Goal: Check status: Check status

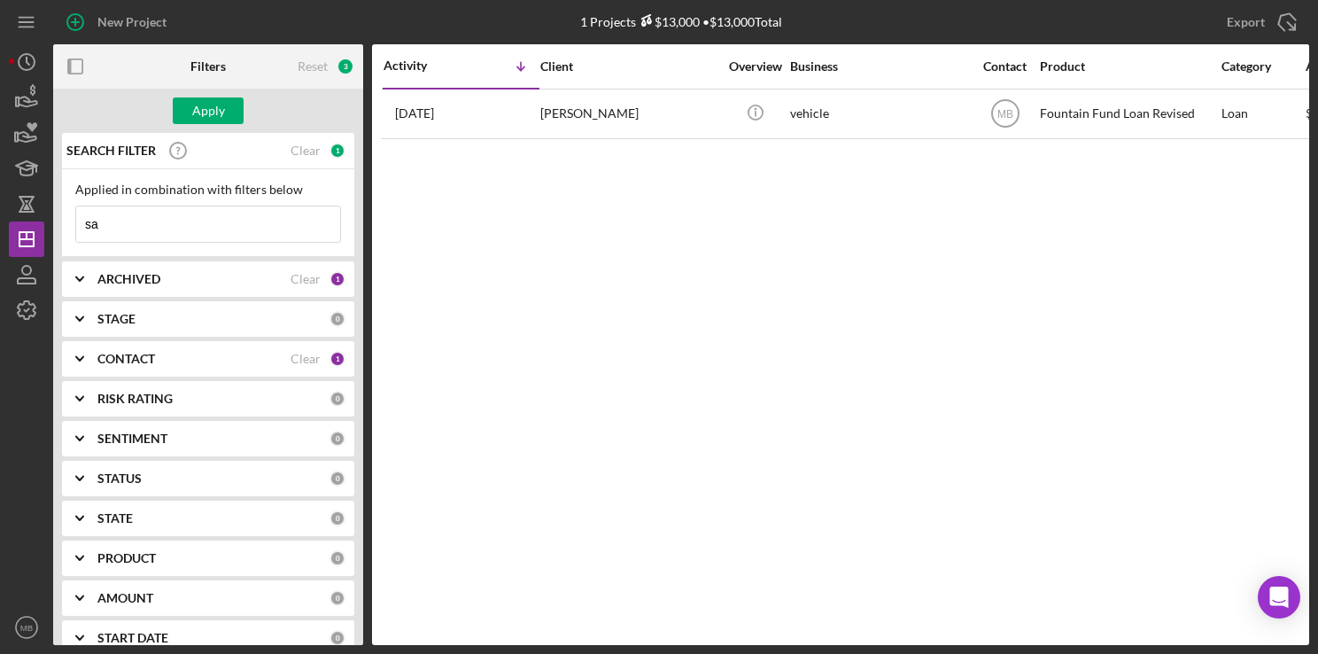
type input "s"
type input "[PERSON_NAME]"
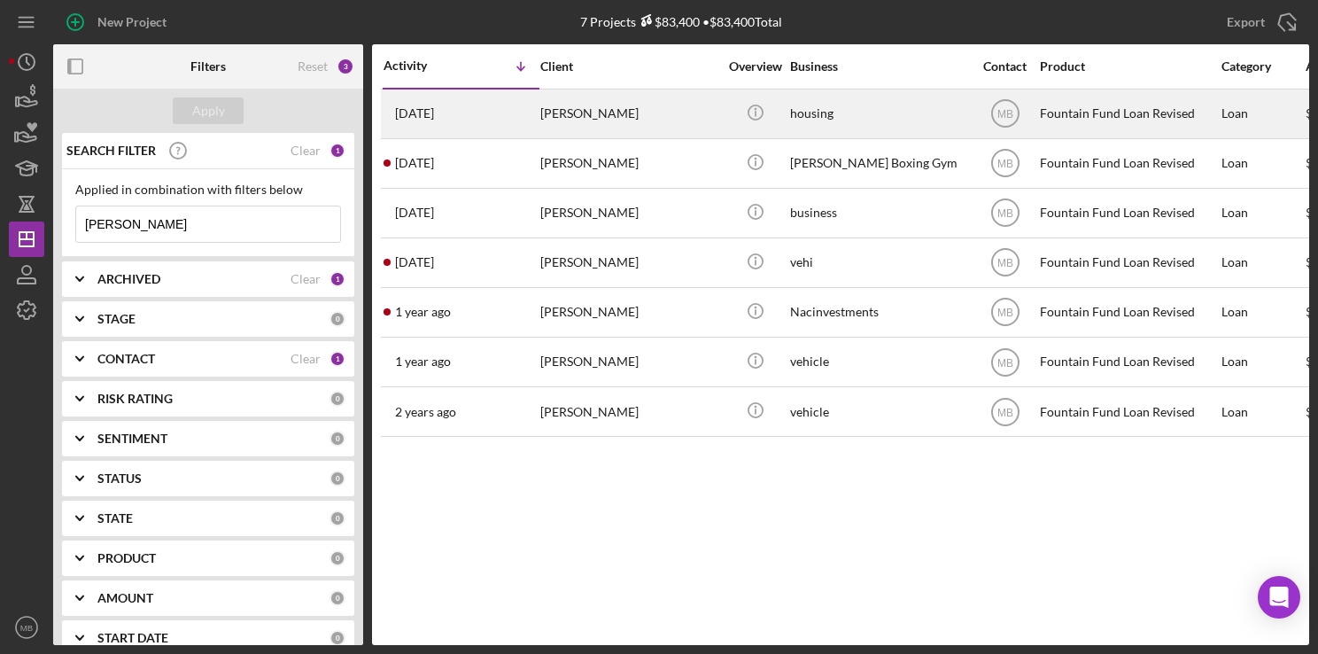
click at [634, 124] on div "[PERSON_NAME]" at bounding box center [628, 113] width 177 height 47
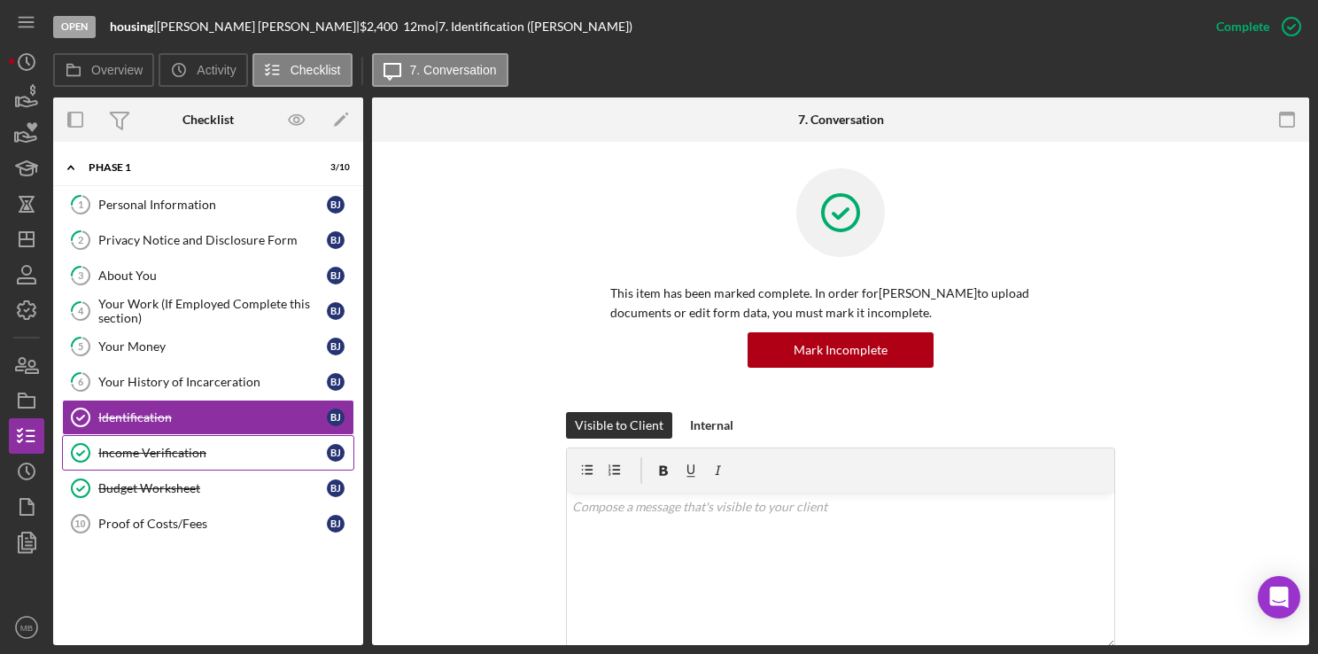
click at [193, 460] on link "Income Verification Income Verification [PERSON_NAME]" at bounding box center [208, 452] width 292 height 35
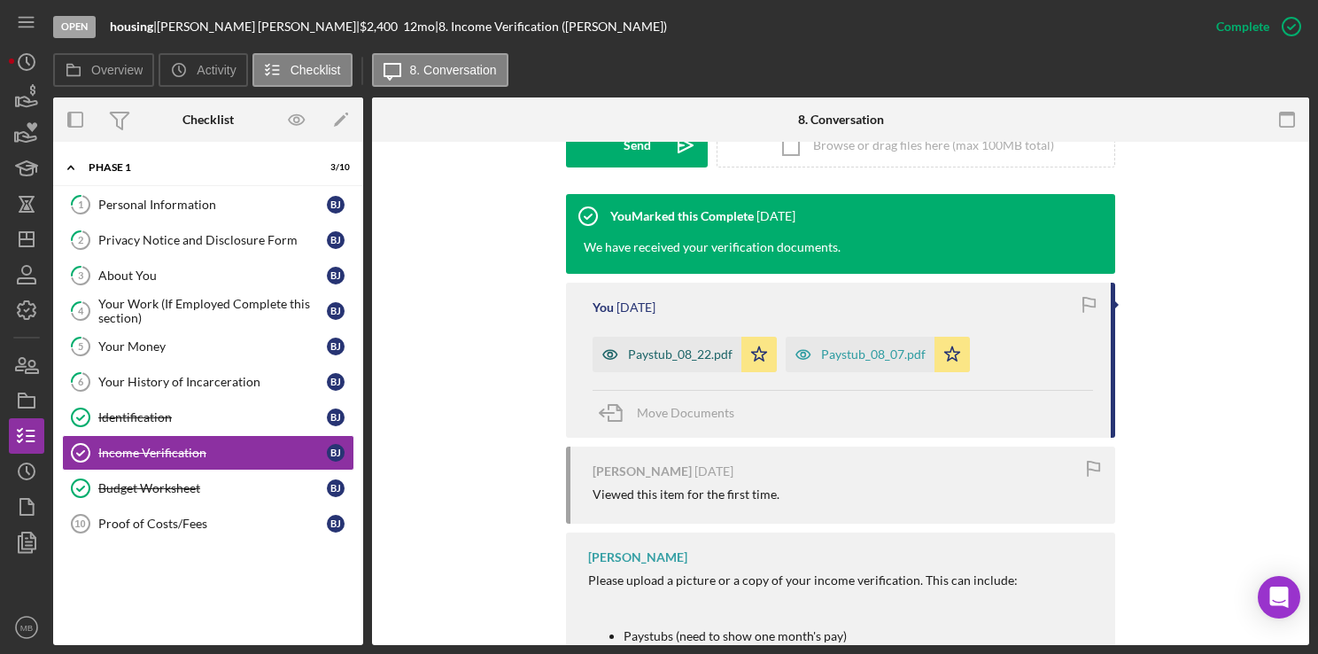
click at [675, 363] on div "Paystub_08_22.pdf" at bounding box center [667, 354] width 149 height 35
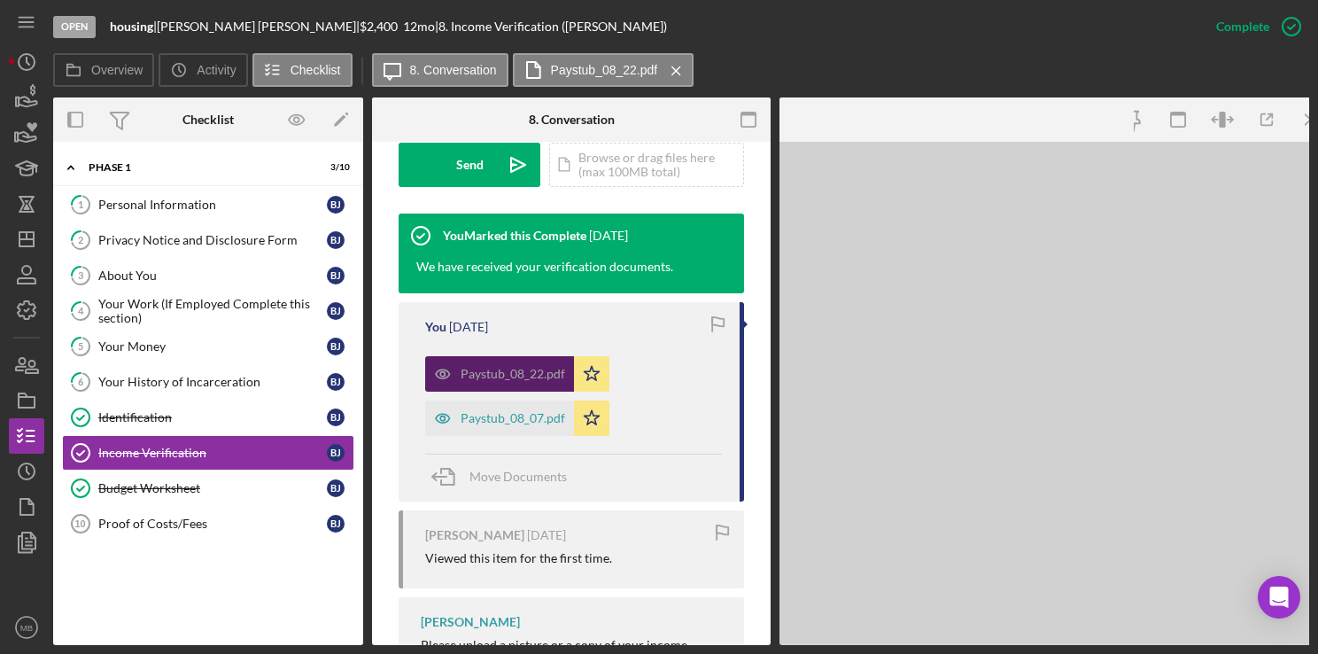
scroll to position [559, 0]
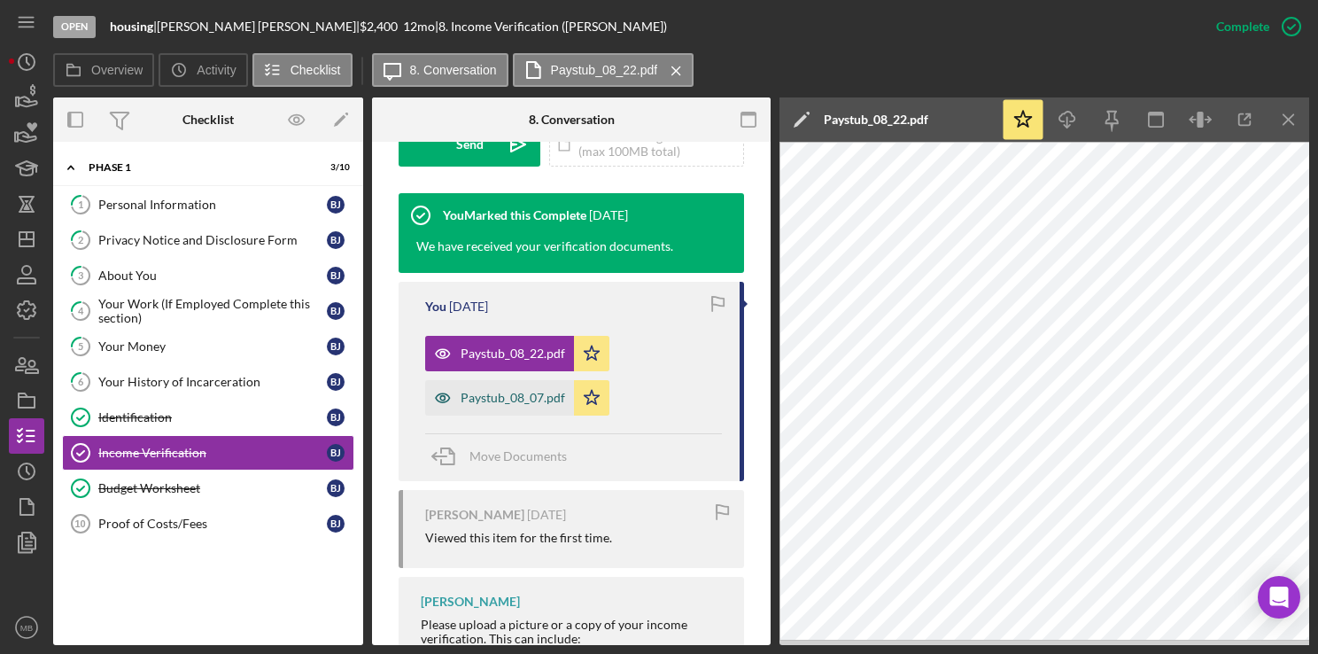
click at [502, 414] on div "Paystub_08_07.pdf" at bounding box center [499, 397] width 149 height 35
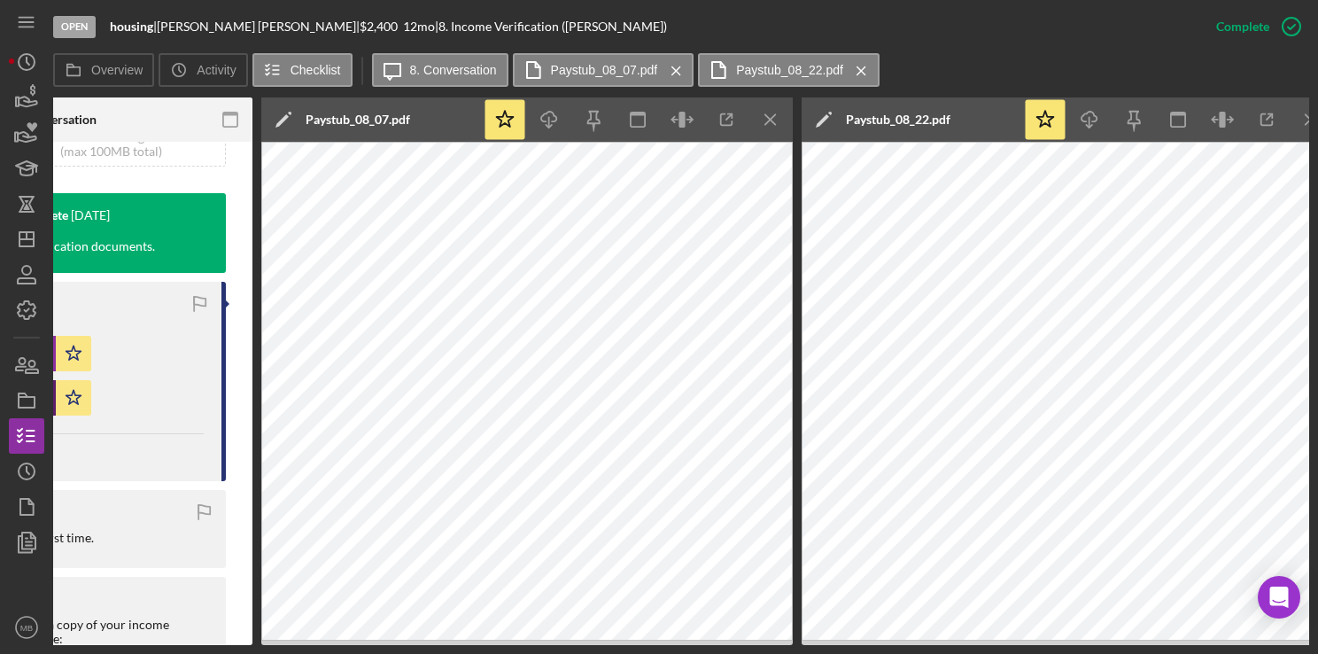
scroll to position [0, 0]
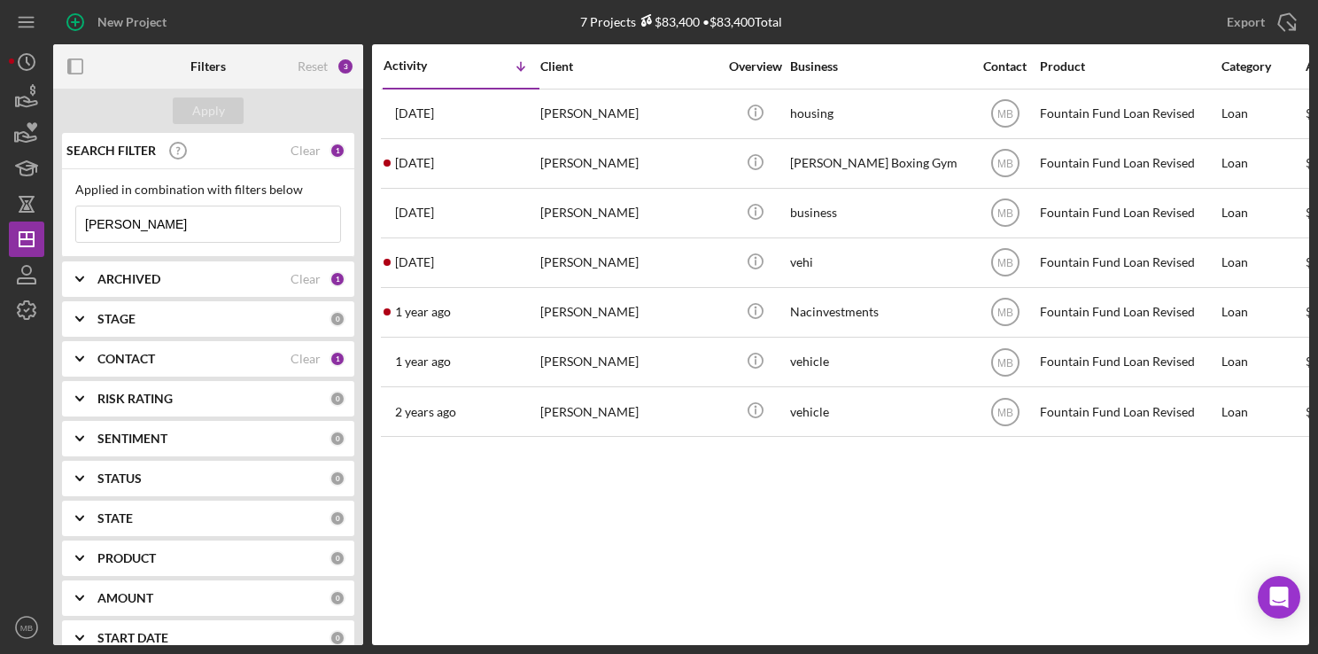
click at [274, 226] on input "[PERSON_NAME]" at bounding box center [208, 223] width 264 height 35
type input "b"
type input "[PERSON_NAME][US_STATE]"
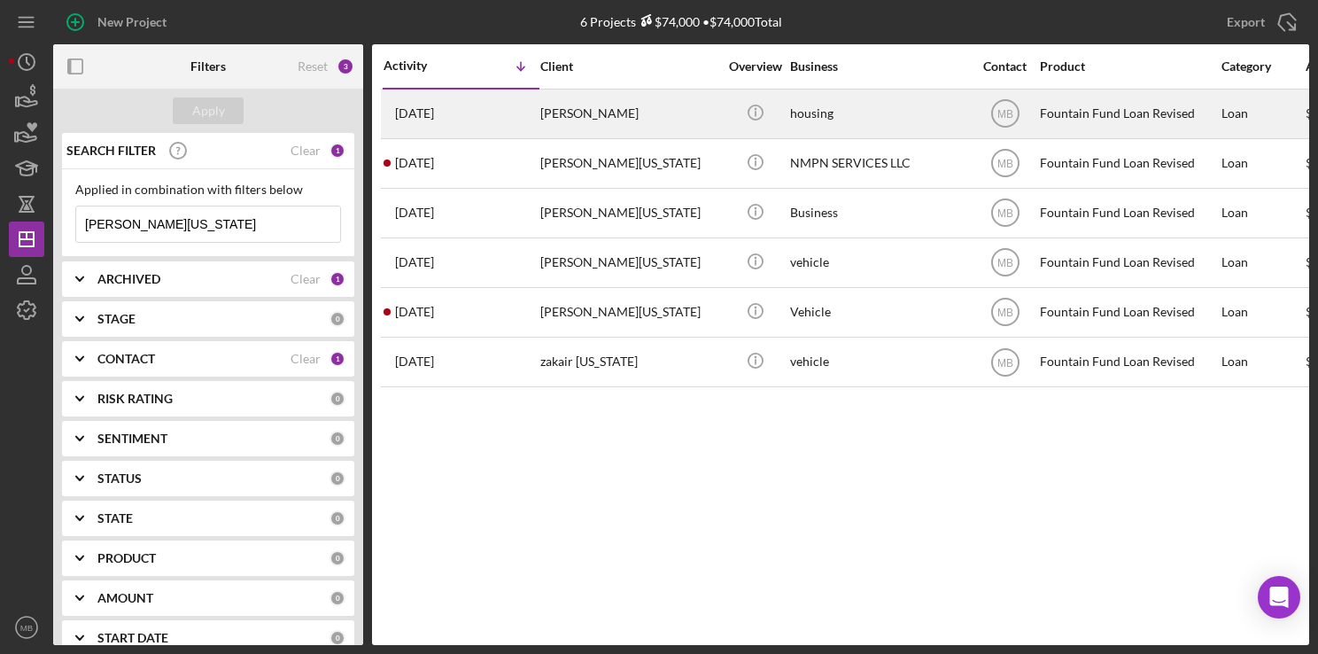
click at [660, 120] on div "[PERSON_NAME]" at bounding box center [628, 113] width 177 height 47
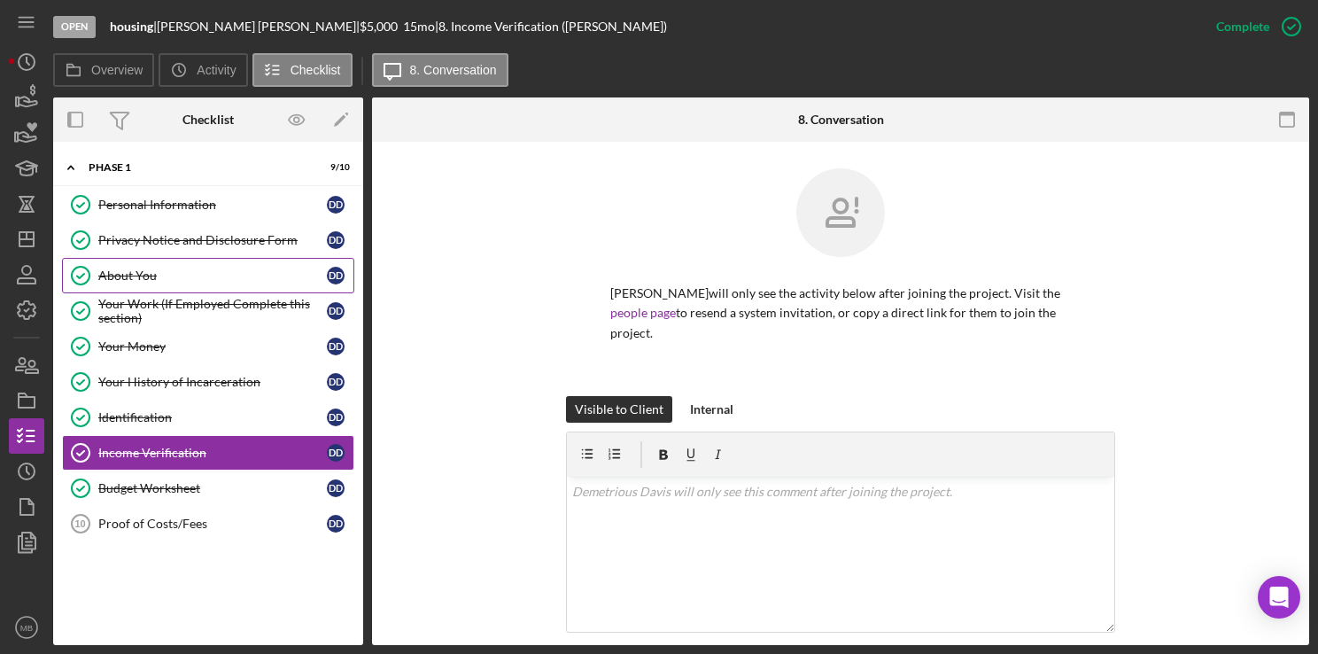
click at [179, 281] on div "About You" at bounding box center [212, 275] width 228 height 14
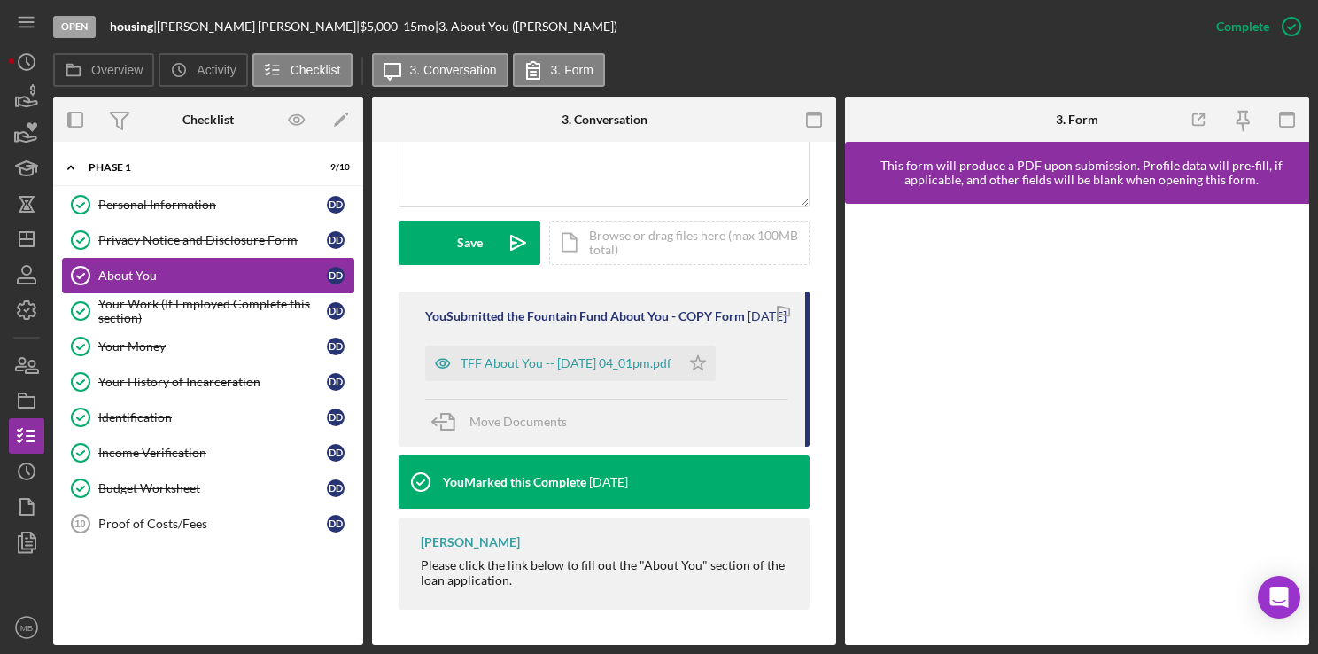
scroll to position [457, 0]
click at [624, 375] on div "TFF About You -- [DATE] 04_01pm.pdf" at bounding box center [552, 362] width 255 height 35
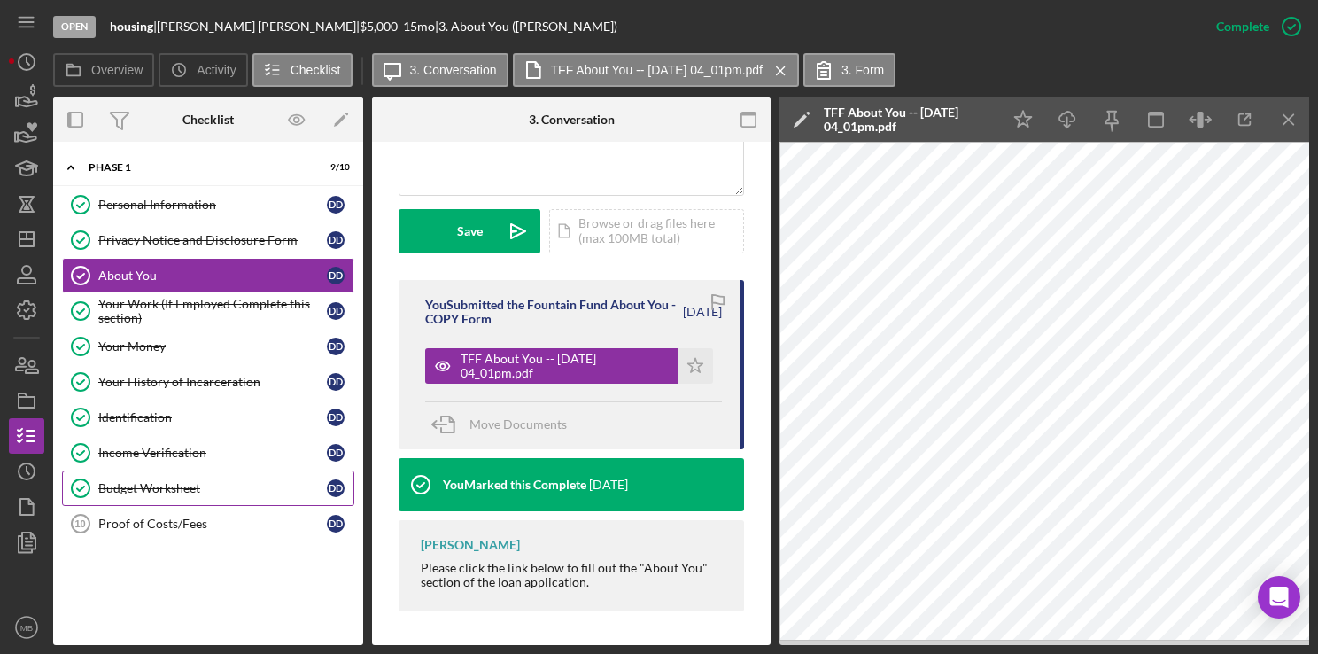
click at [167, 491] on div "Budget Worksheet" at bounding box center [212, 488] width 228 height 14
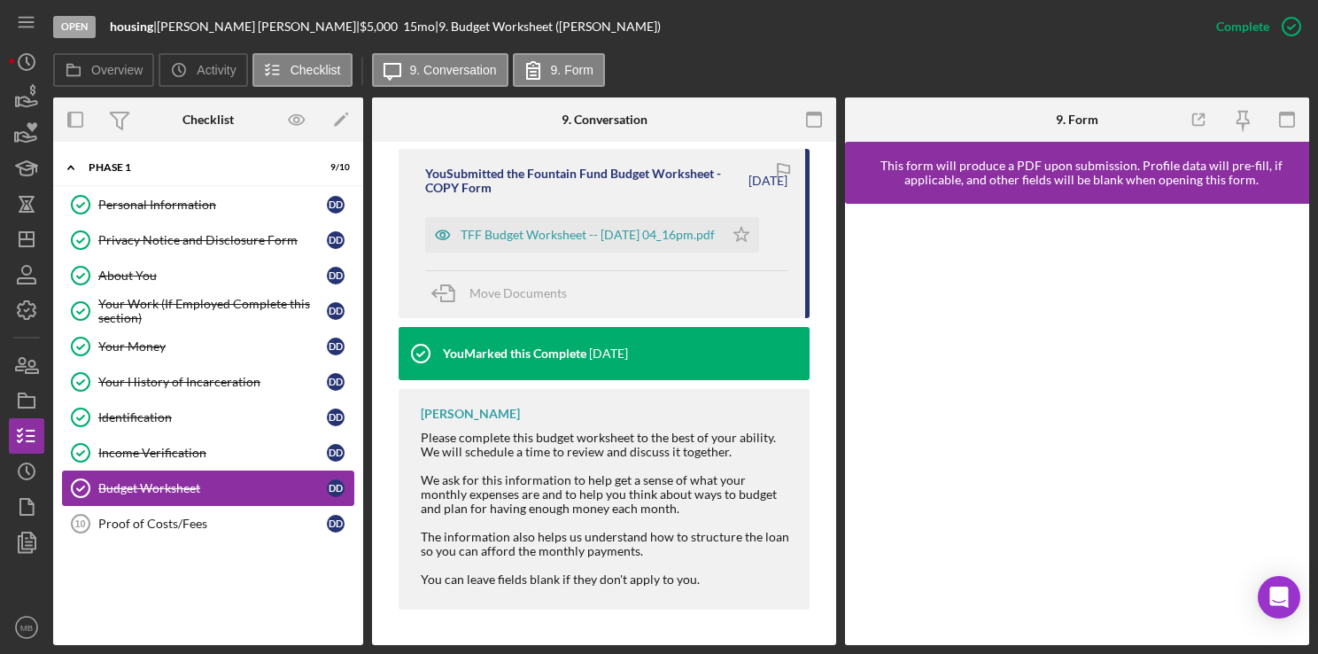
scroll to position [573, 0]
click at [680, 242] on div "TFF Budget Worksheet -- [DATE] 04_16pm.pdf" at bounding box center [588, 235] width 254 height 14
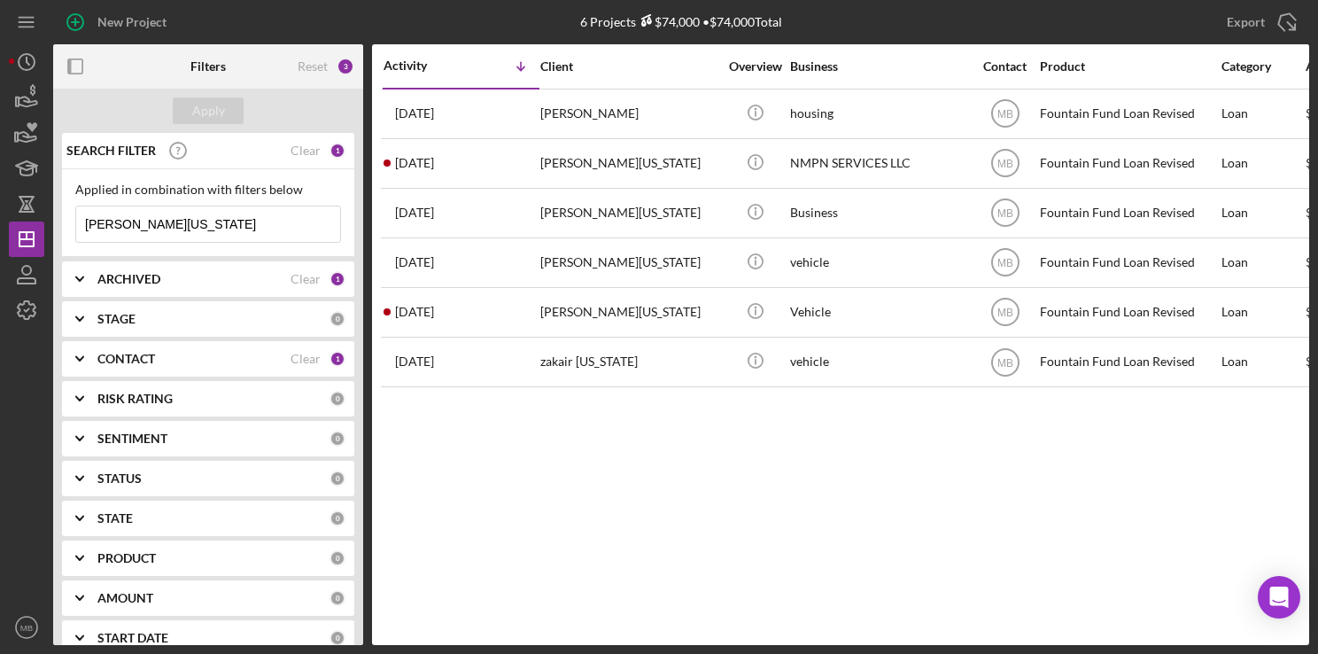
click at [270, 229] on input "[PERSON_NAME][US_STATE]" at bounding box center [208, 223] width 264 height 35
type input "d"
type input "[PERSON_NAME]"
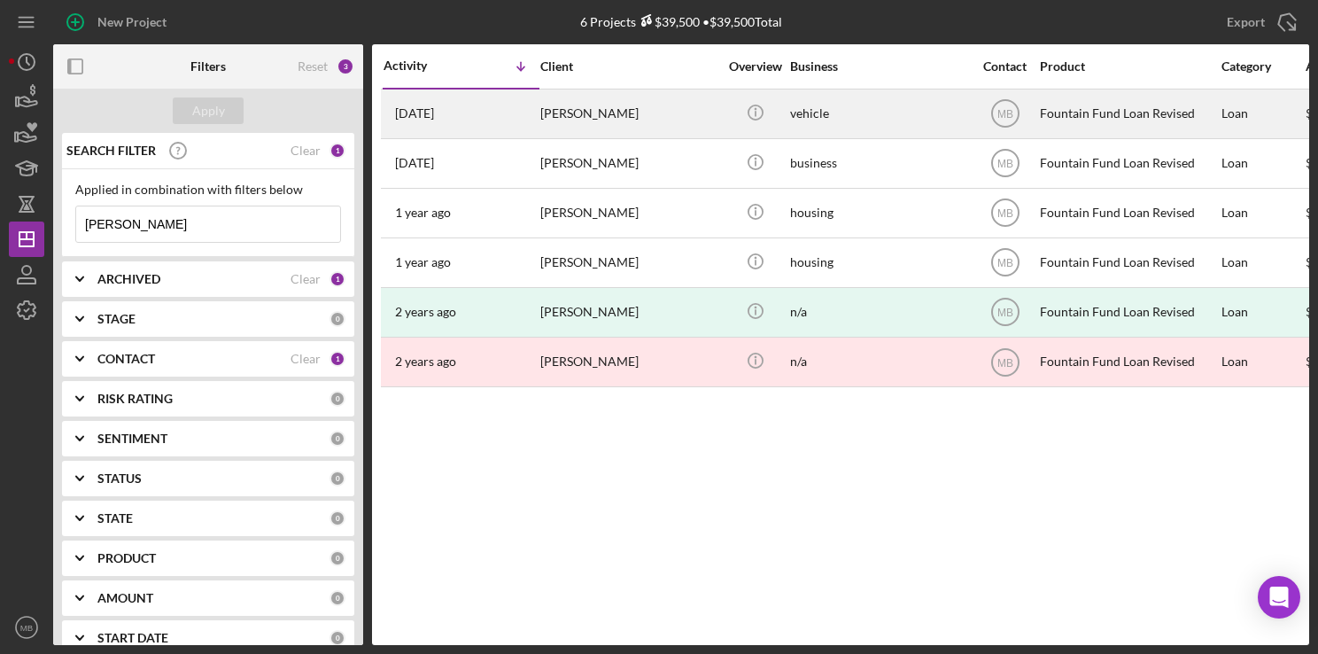
click at [656, 111] on div "[PERSON_NAME]" at bounding box center [628, 113] width 177 height 47
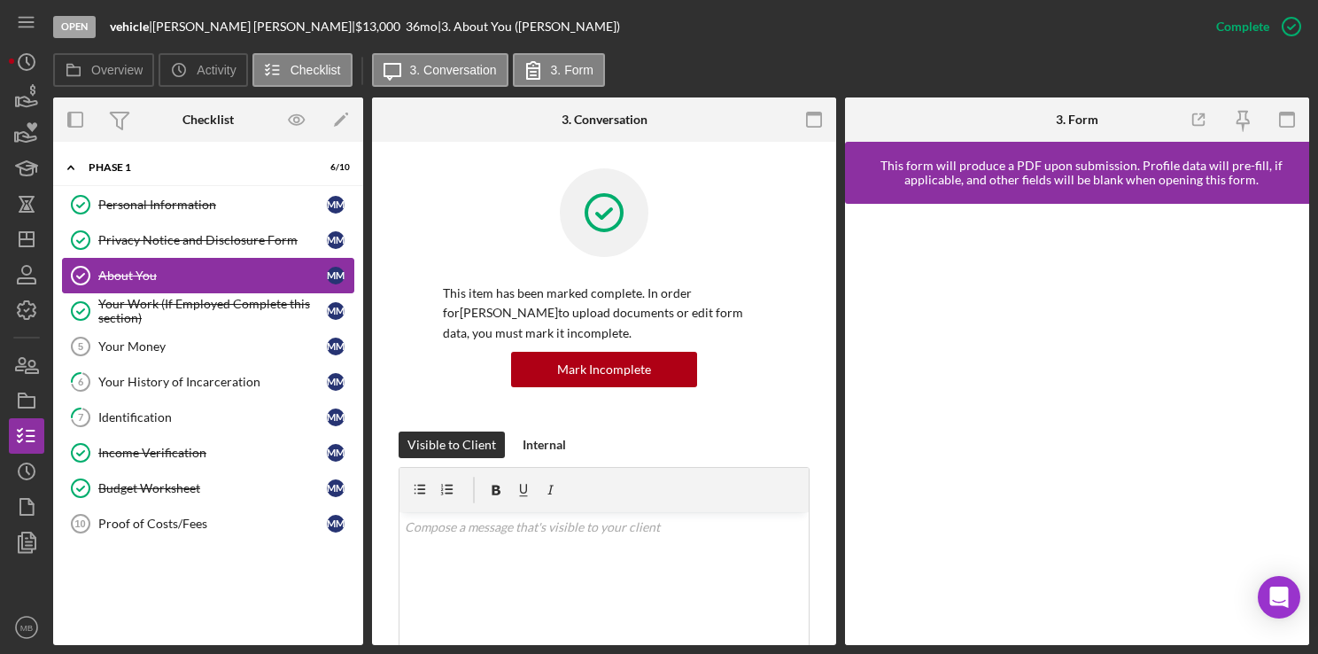
click at [199, 276] on div "About You" at bounding box center [212, 275] width 228 height 14
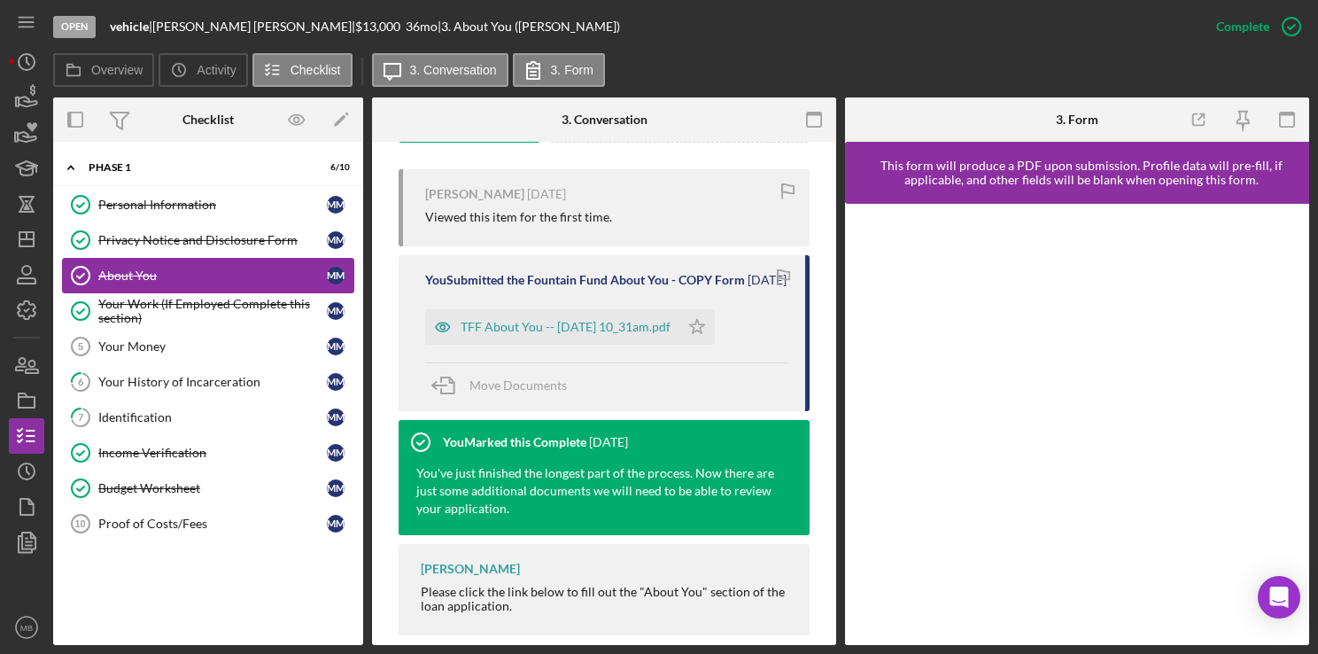
scroll to position [579, 0]
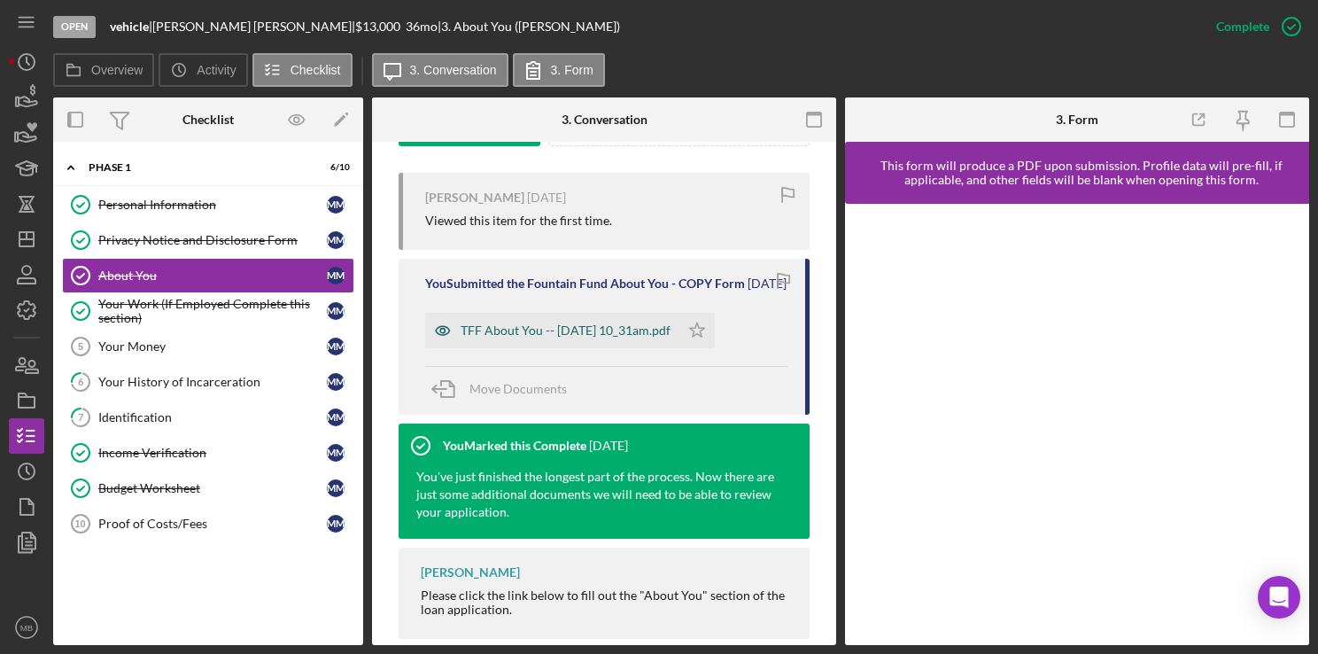
click at [628, 337] on div "TFF About You -- 2025-09-04 10_31am.pdf" at bounding box center [566, 330] width 210 height 14
